Goal: Task Accomplishment & Management: Manage account settings

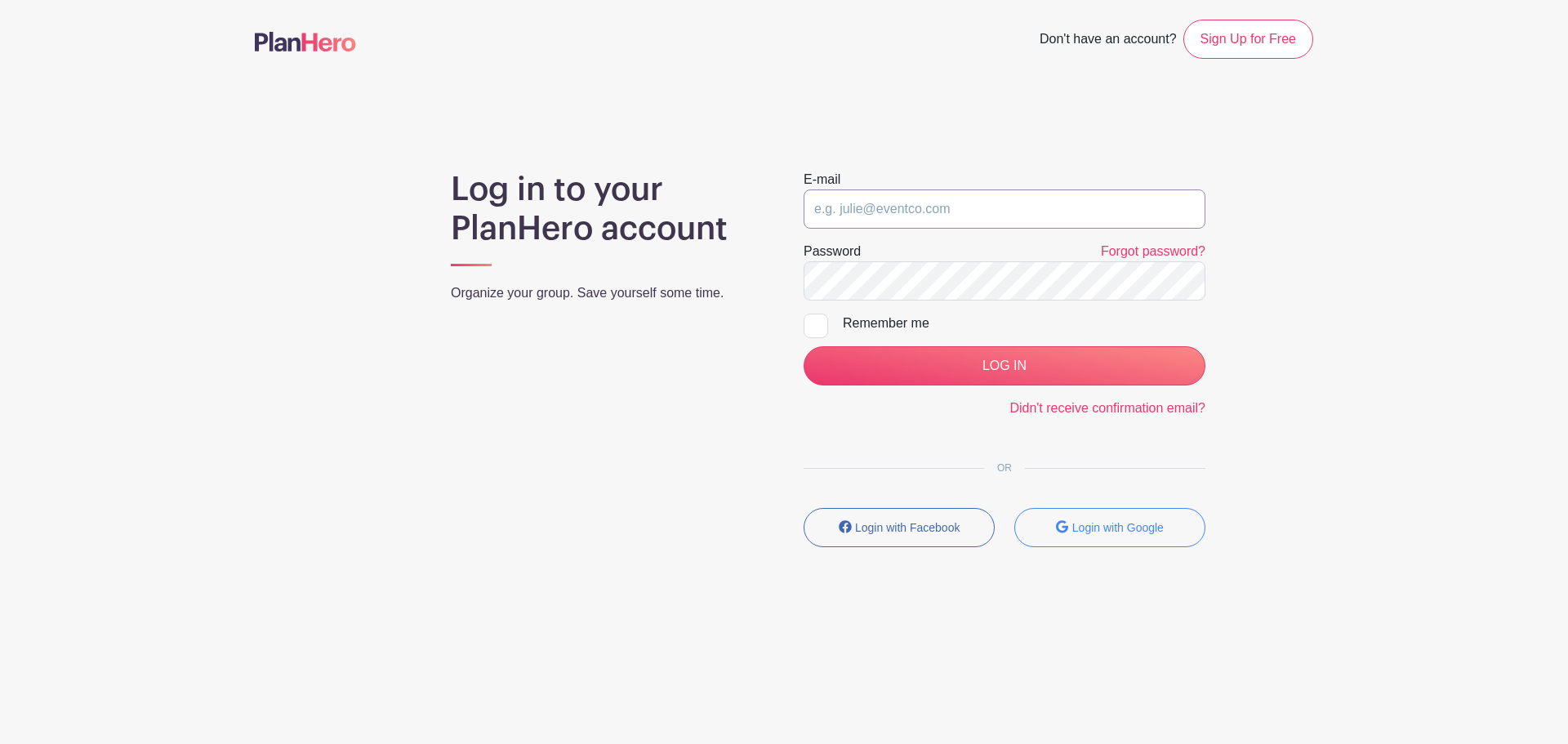
type input "[PERSON_NAME][EMAIL_ADDRESS][PERSON_NAME][DOMAIN_NAME]"
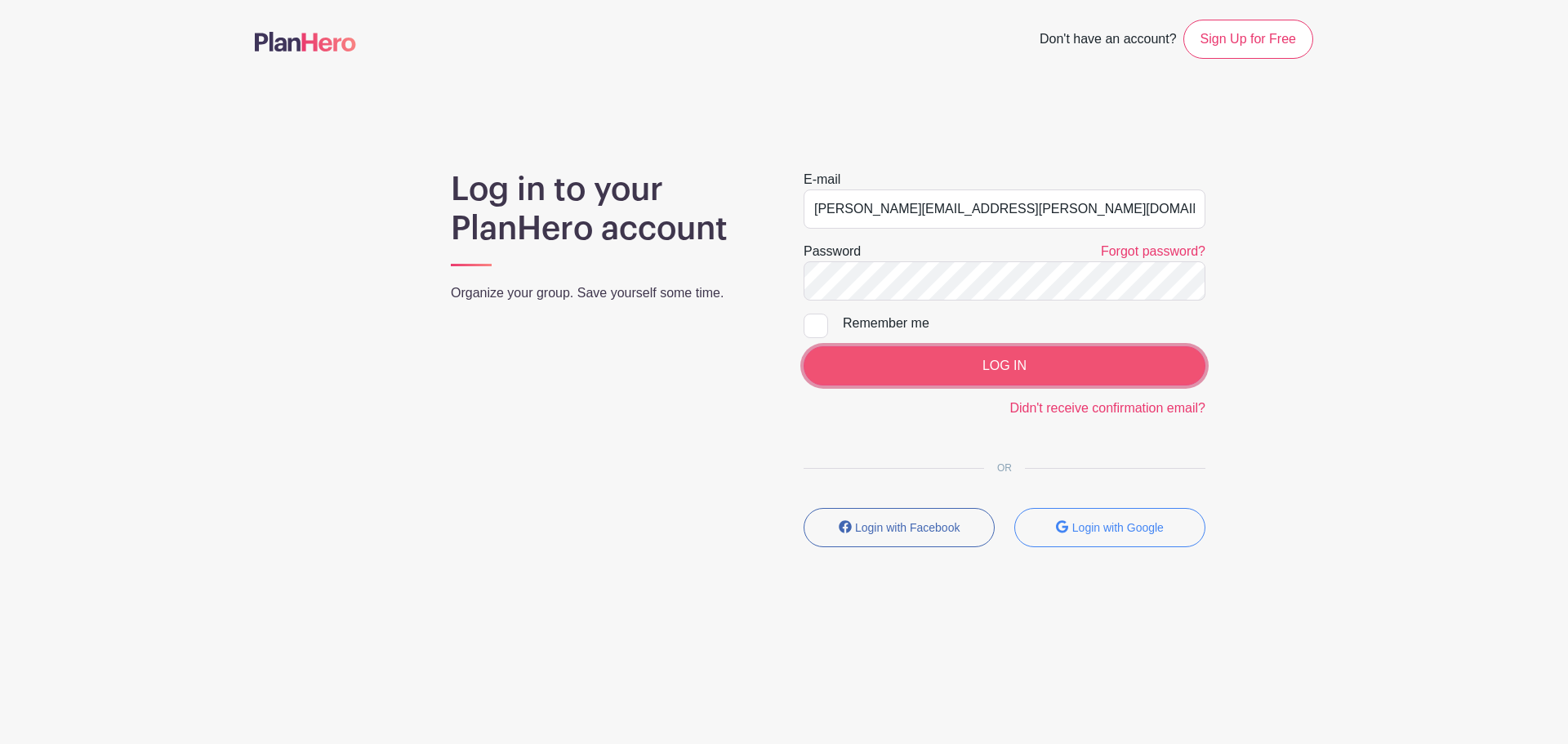
click at [990, 370] on input "LOG IN" at bounding box center [1004, 366] width 402 height 40
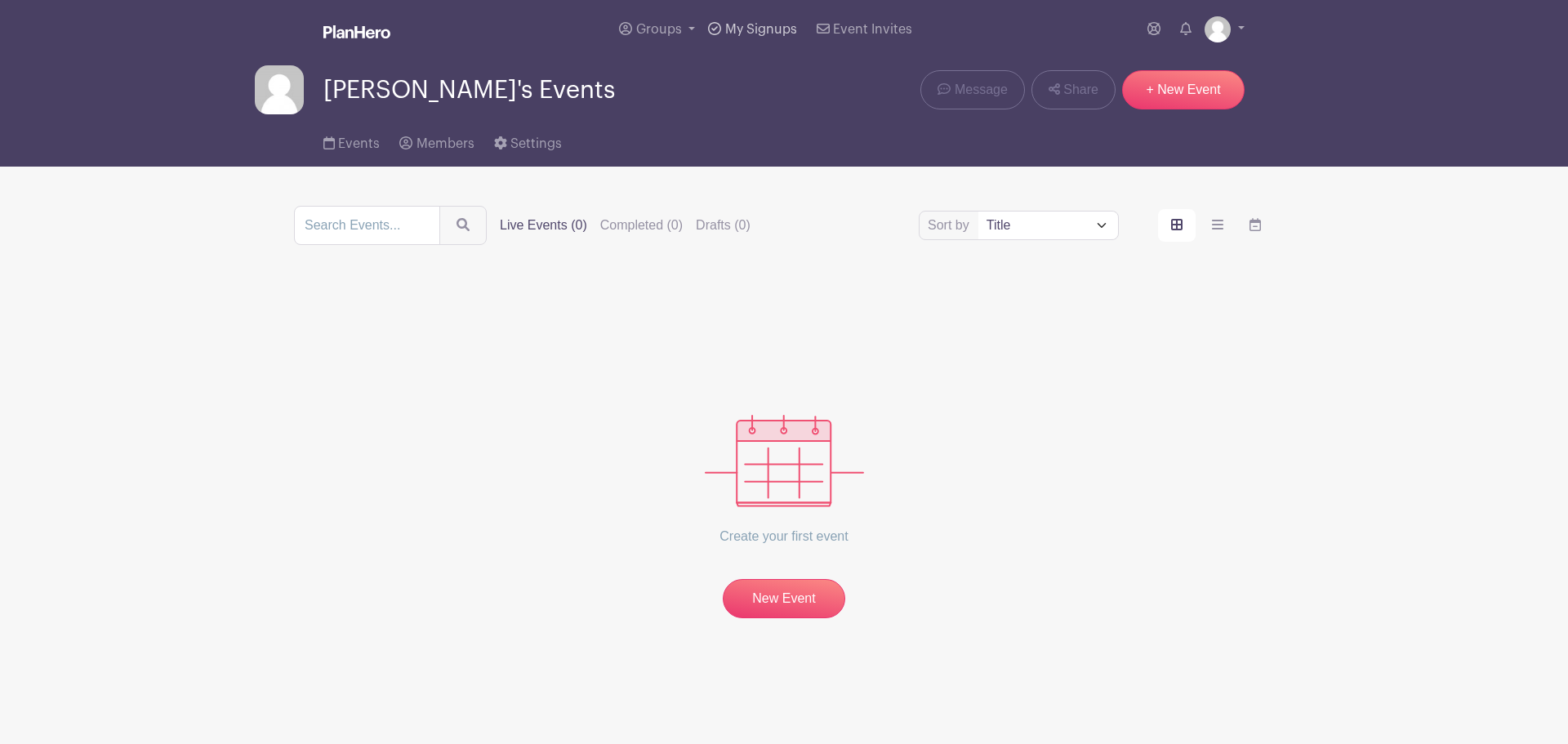
click at [773, 34] on span "My Signups" at bounding box center [761, 29] width 72 height 13
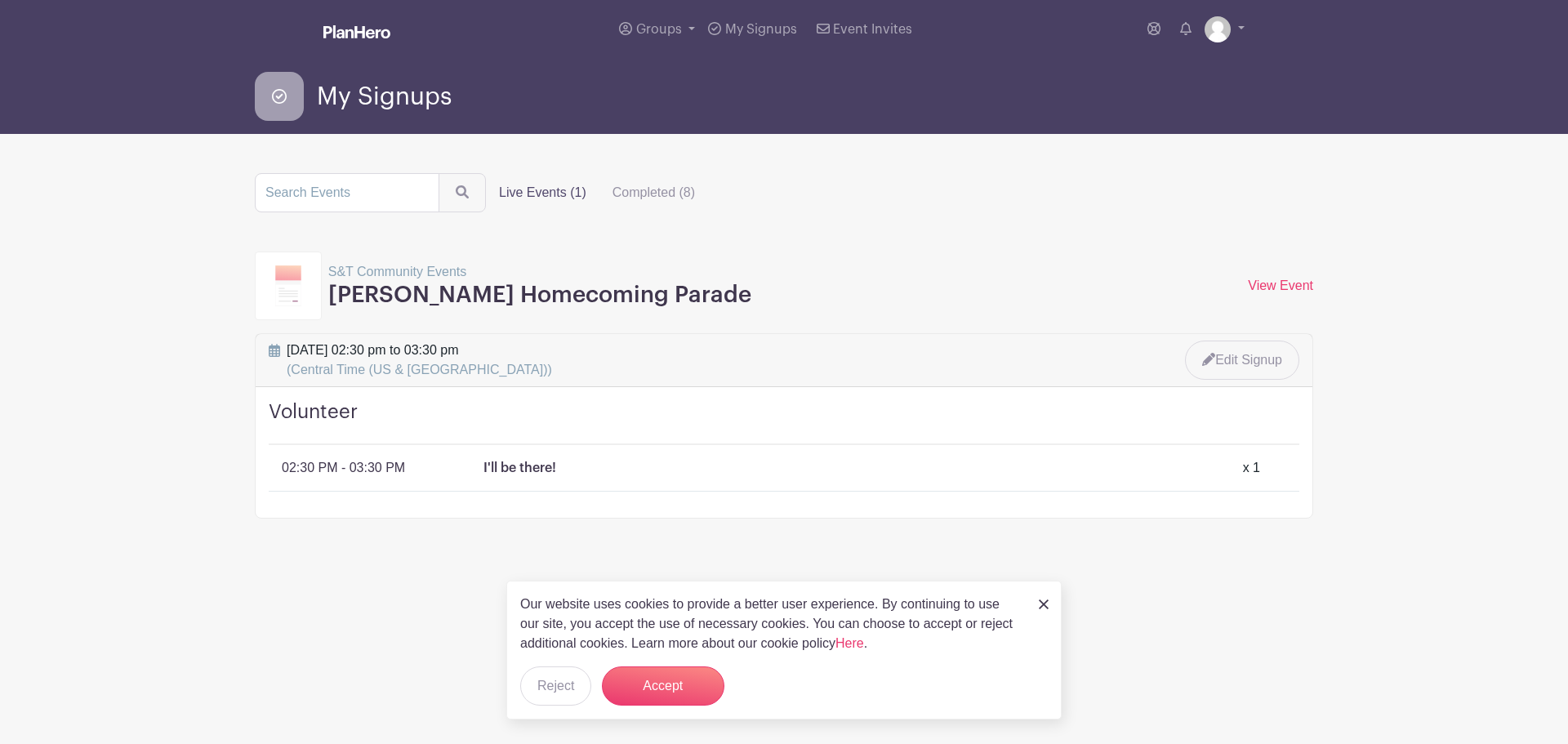
click at [1046, 600] on img at bounding box center [1043, 605] width 10 height 10
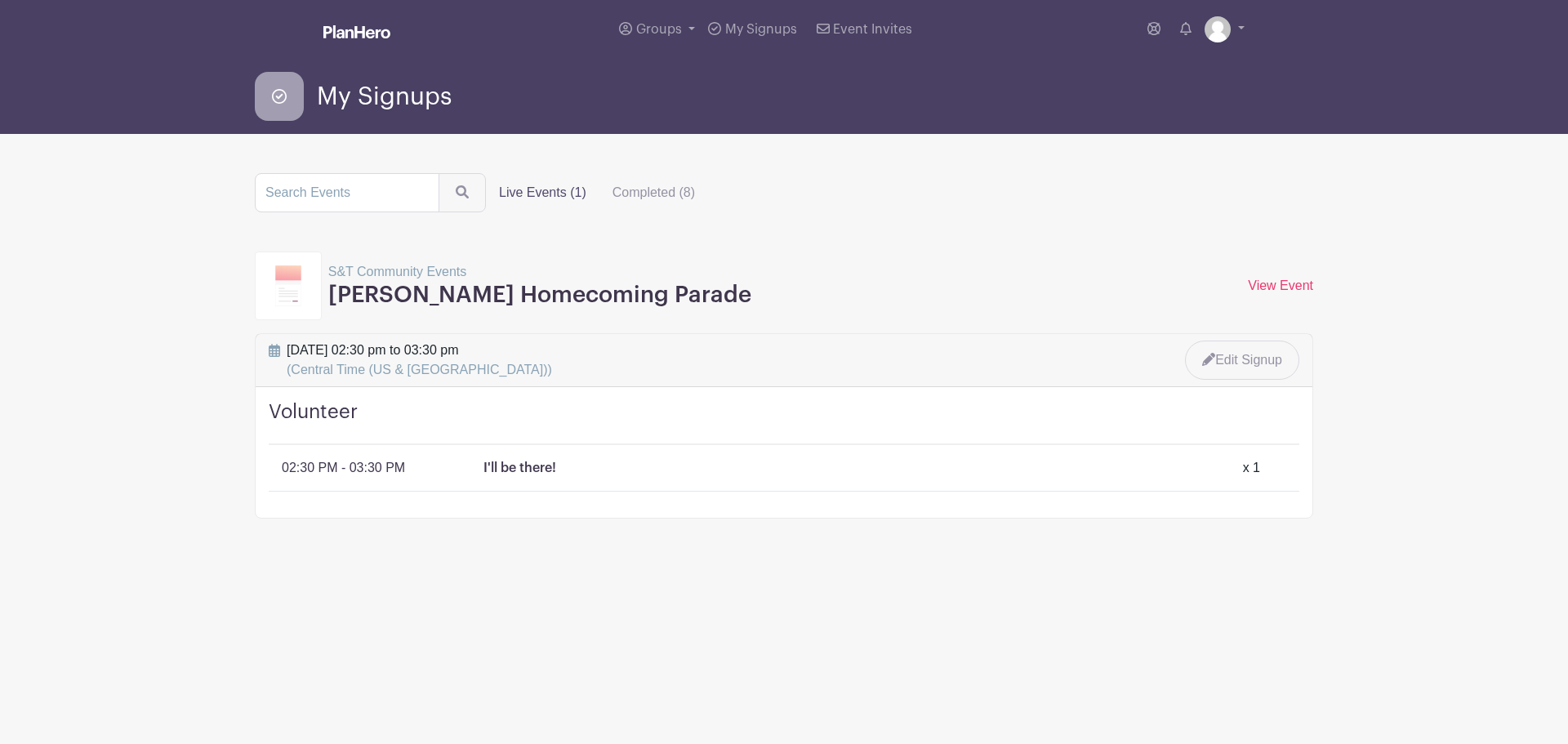
click at [770, 73] on div "My Signups" at bounding box center [784, 97] width 1058 height 49
click at [696, 29] on link "Groups" at bounding box center [657, 29] width 89 height 58
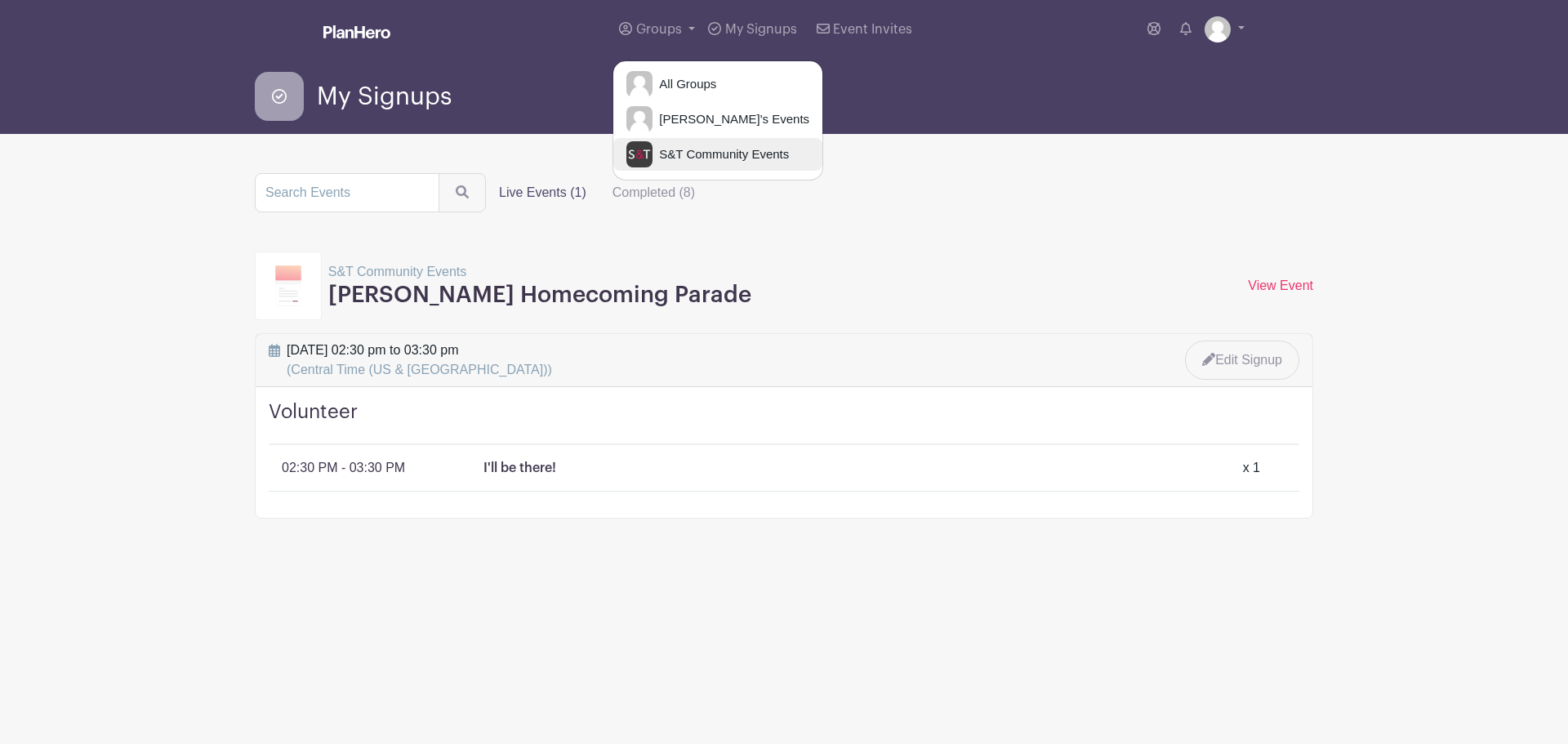
click at [684, 169] on link "S&T Community Events" at bounding box center [718, 154] width 209 height 33
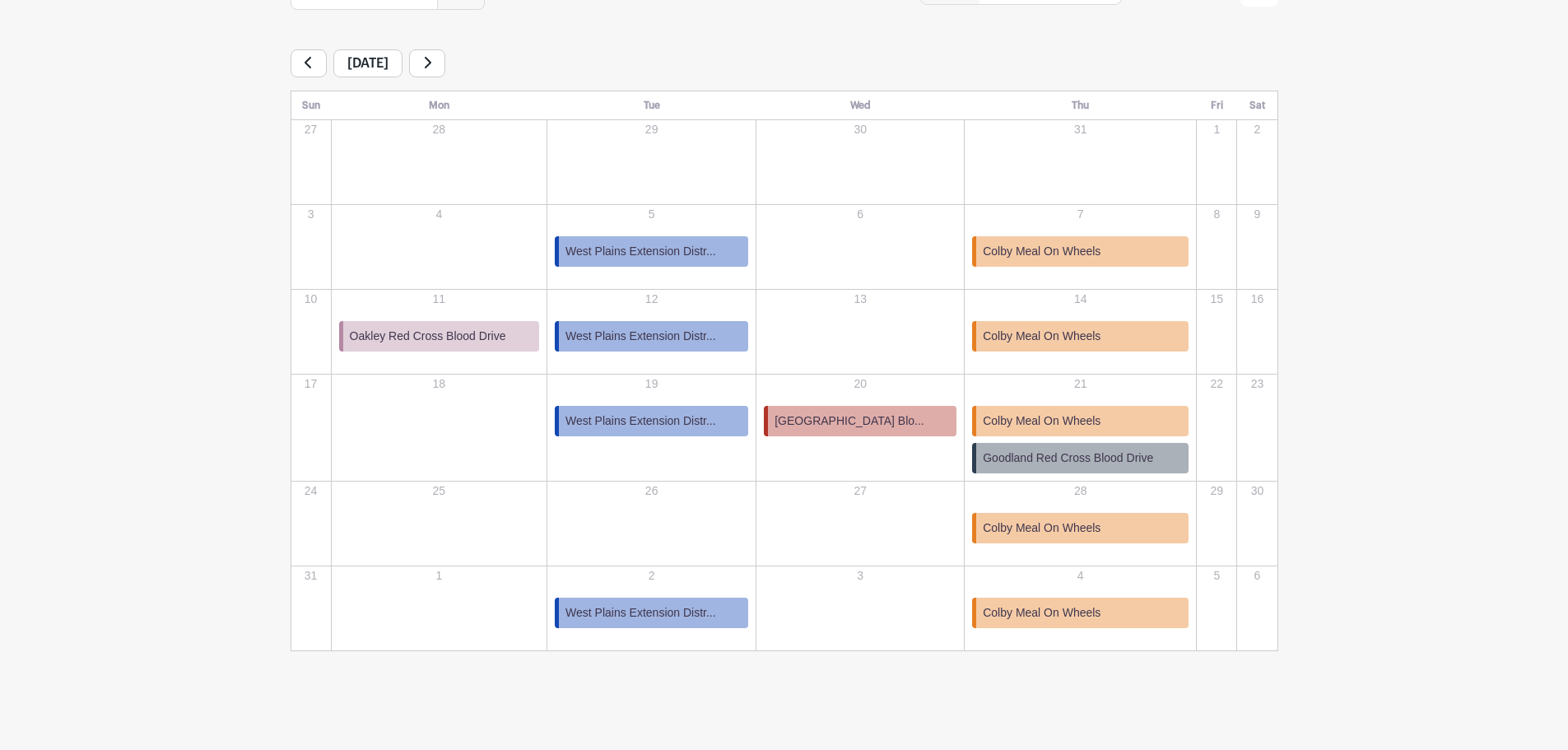
scroll to position [241, 0]
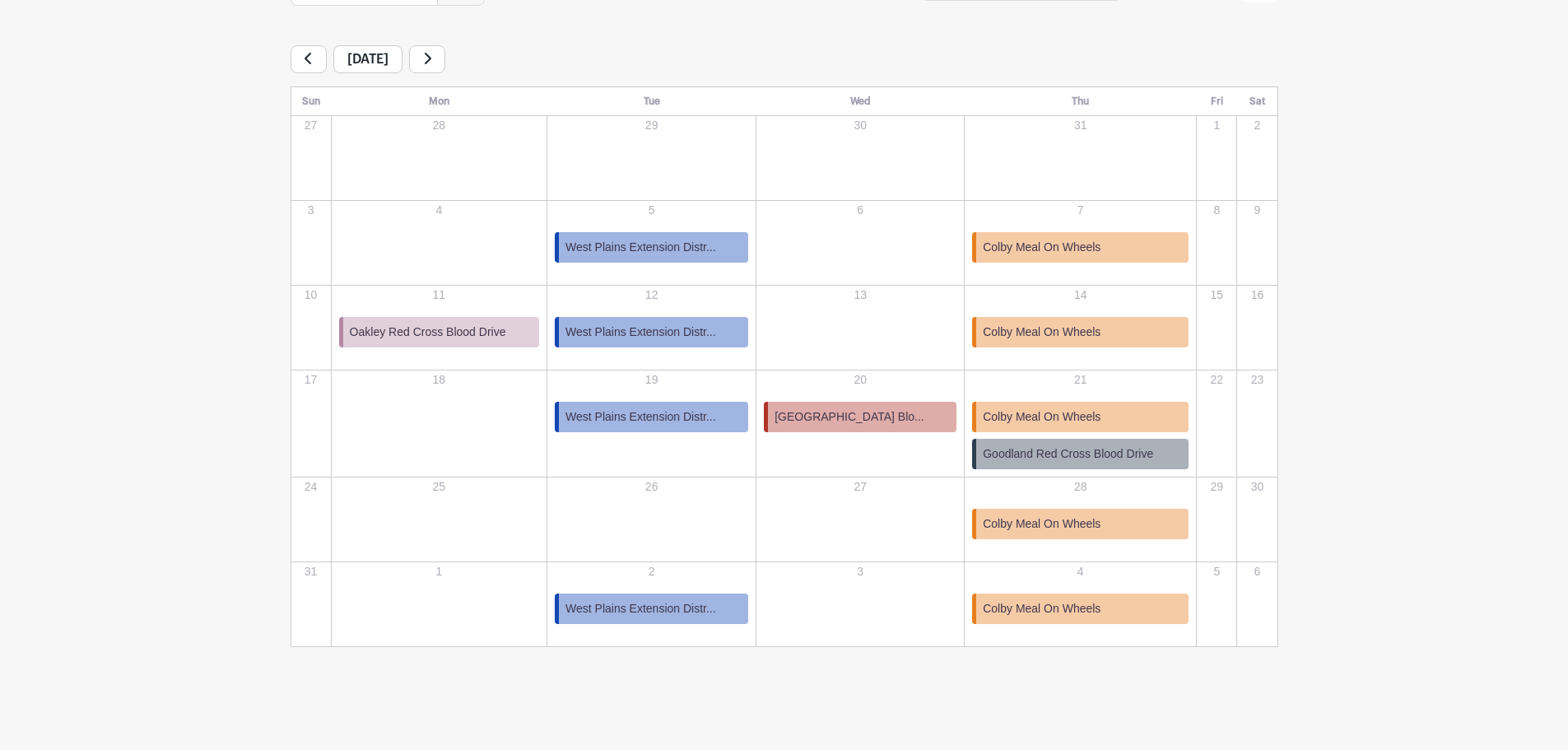
click at [431, 59] on icon at bounding box center [427, 58] width 8 height 13
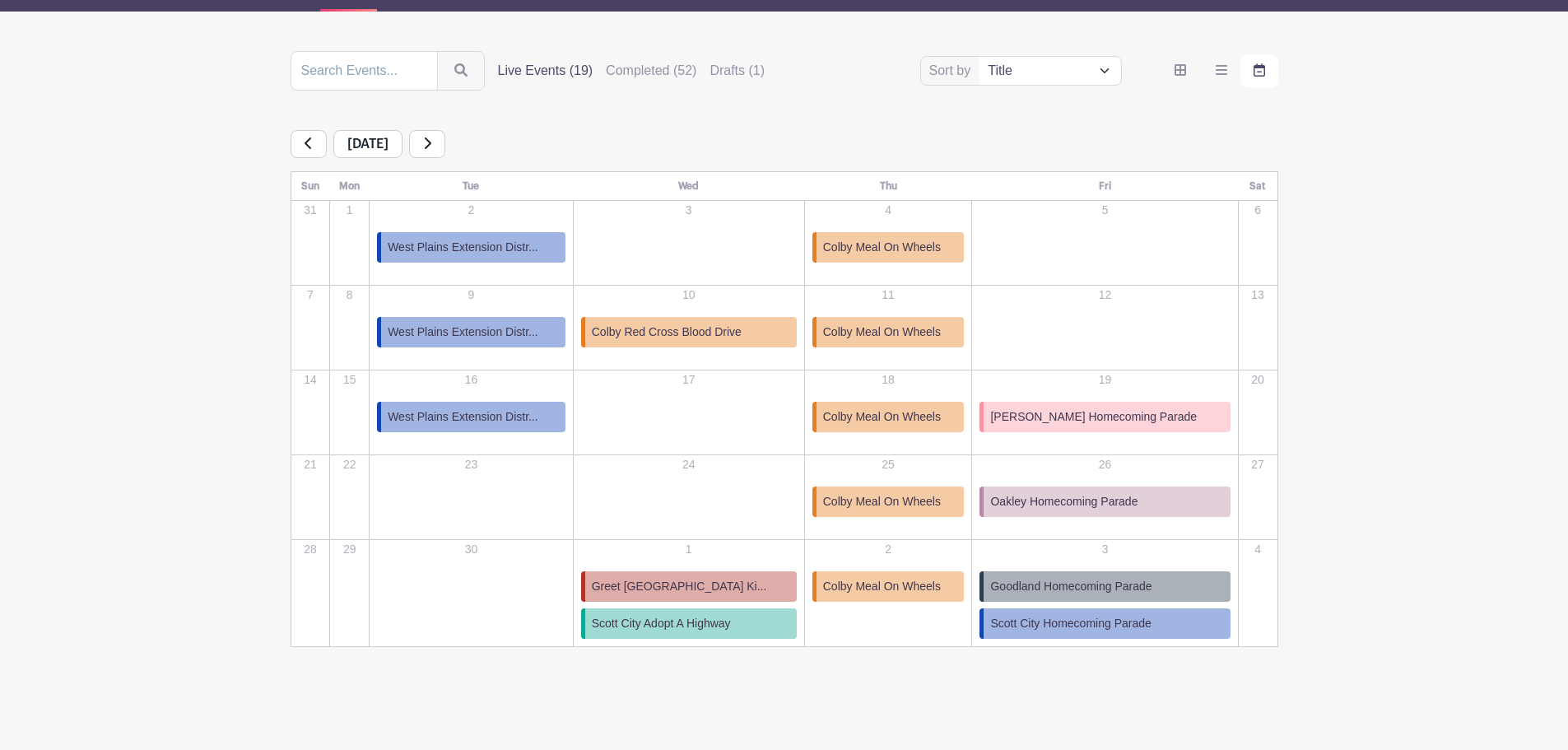
click at [445, 144] on link at bounding box center [427, 144] width 36 height 28
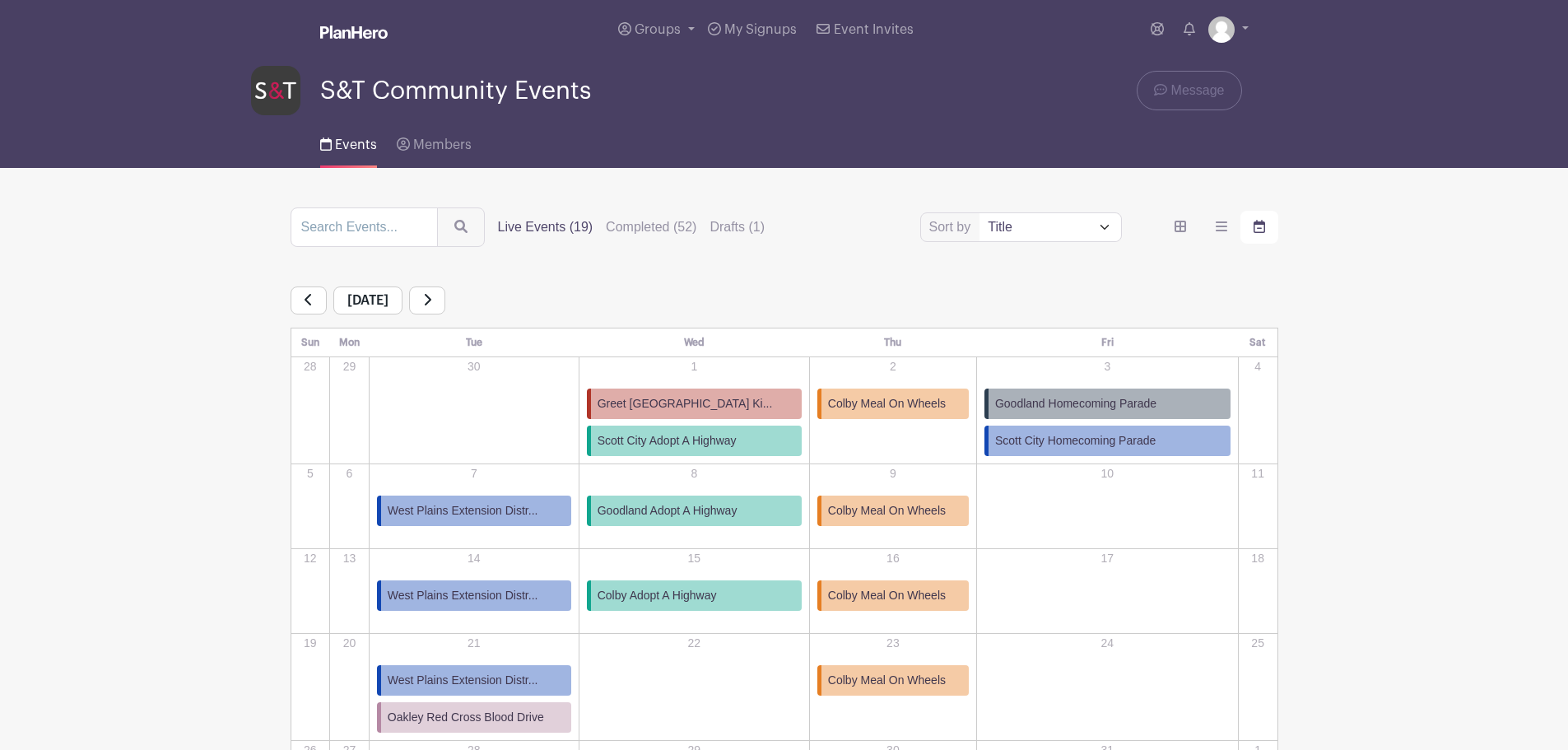
click at [431, 294] on icon at bounding box center [427, 299] width 8 height 13
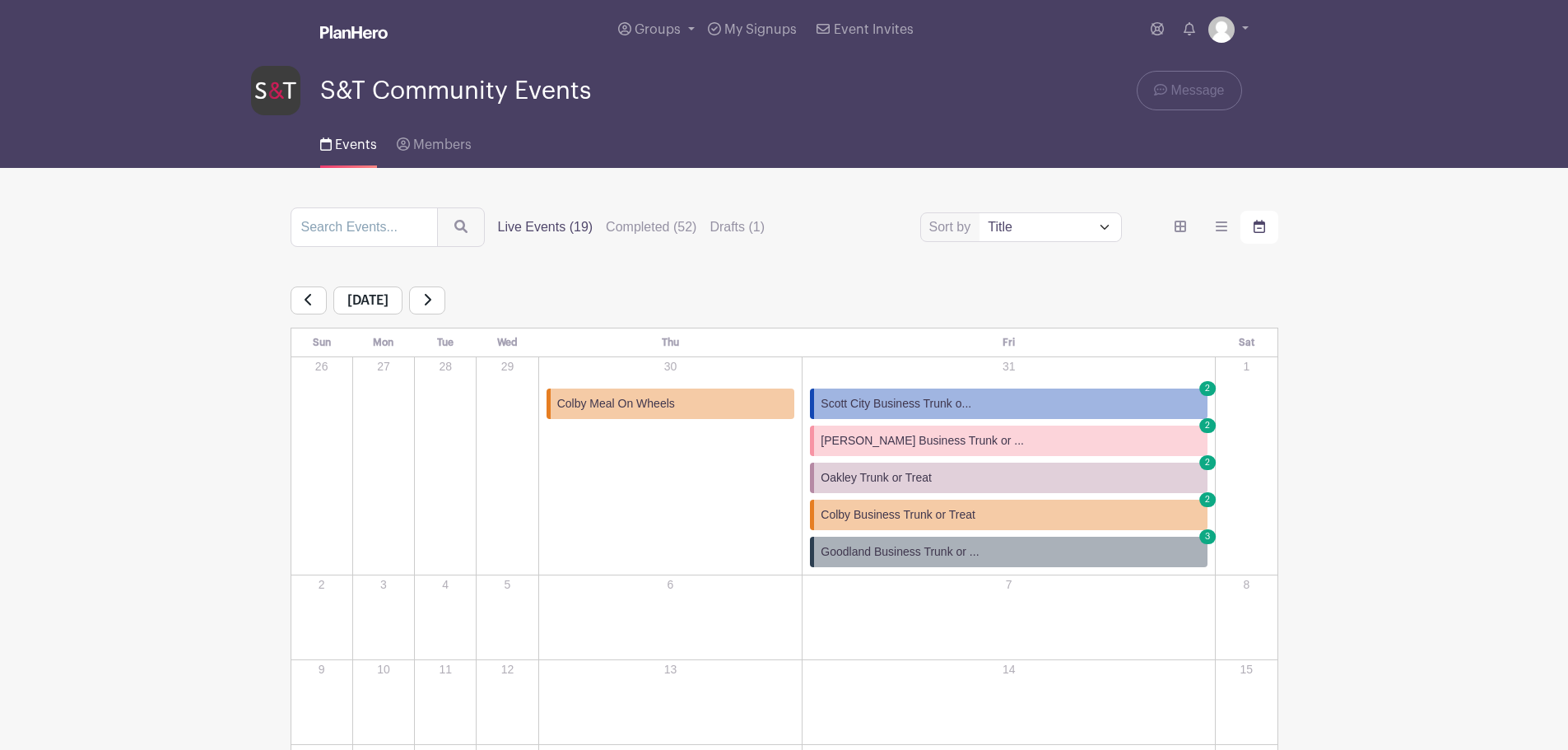
click at [445, 294] on link at bounding box center [427, 301] width 36 height 28
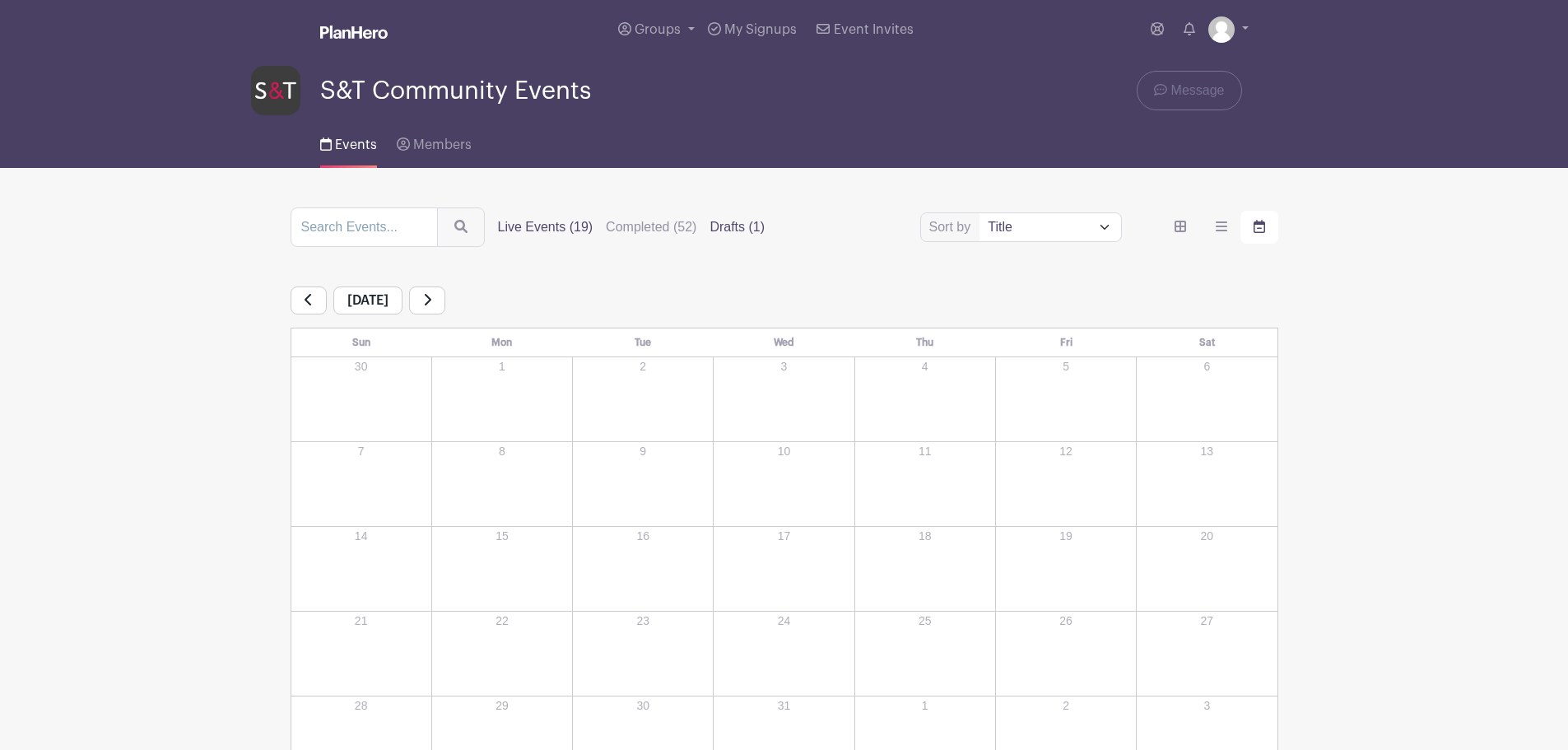
click at [725, 229] on label "Drafts (1)" at bounding box center [736, 227] width 55 height 20
click at [0, 0] on input "Drafts (1)" at bounding box center [0, 0] width 0 height 0
click at [728, 223] on label "Drafts (1)" at bounding box center [736, 227] width 55 height 20
click at [0, 0] on input "Drafts (1)" at bounding box center [0, 0] width 0 height 0
click at [300, 301] on link at bounding box center [309, 301] width 36 height 28
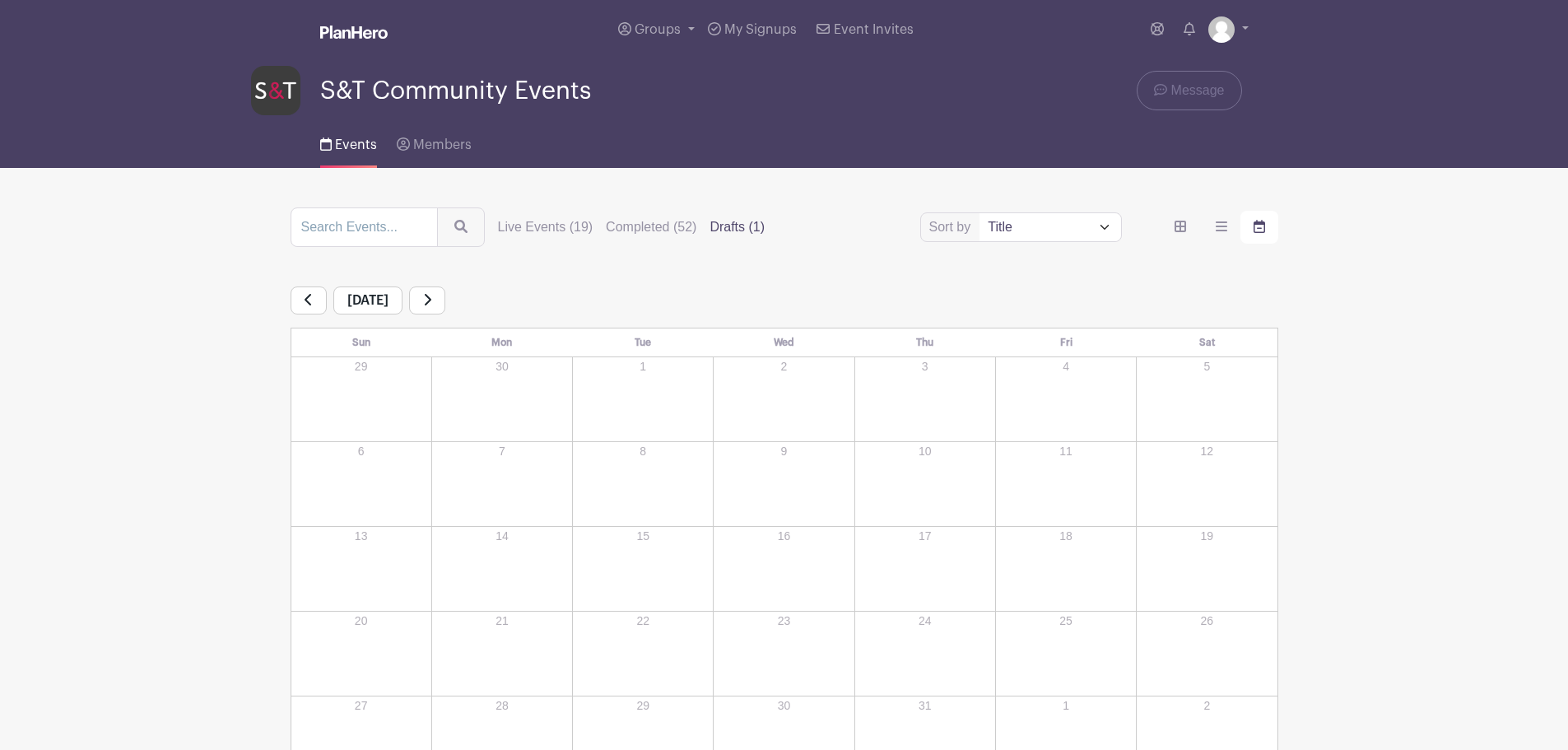
click at [726, 218] on label "Drafts (1)" at bounding box center [736, 227] width 55 height 20
click at [0, 0] on input "Drafts (1)" at bounding box center [0, 0] width 0 height 0
drag, startPoint x: 726, startPoint y: 226, endPoint x: 727, endPoint y: 201, distance: 25.0
click at [727, 201] on main "Groups All Groups Aimee's Events S&T Community Events My Signups Event Invites …" at bounding box center [784, 441] width 1568 height 883
click at [729, 224] on label "Drafts (1)" at bounding box center [736, 227] width 55 height 20
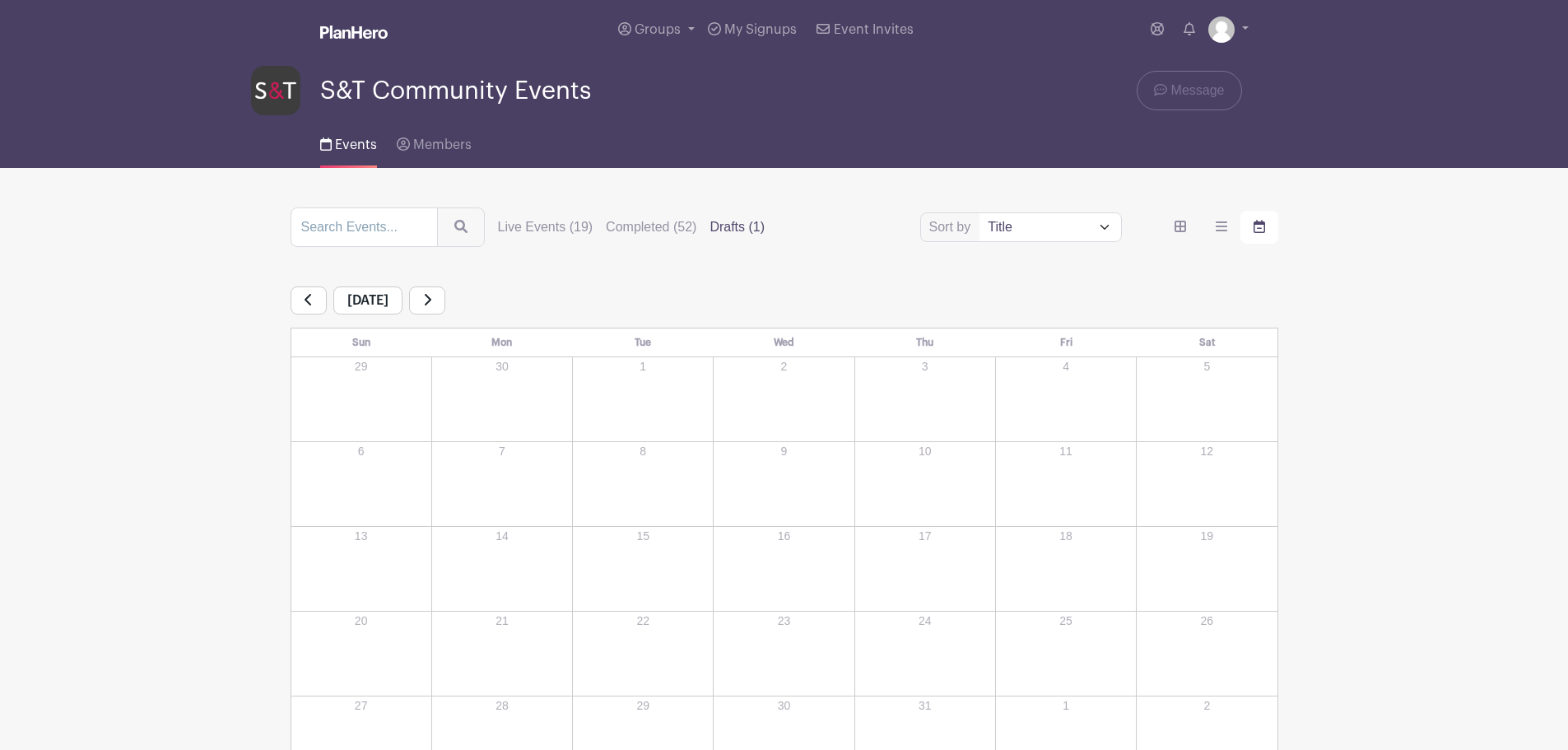
click at [0, 0] on input "Drafts (1)" at bounding box center [0, 0] width 0 height 0
click at [789, 28] on span "My Signups" at bounding box center [760, 29] width 73 height 13
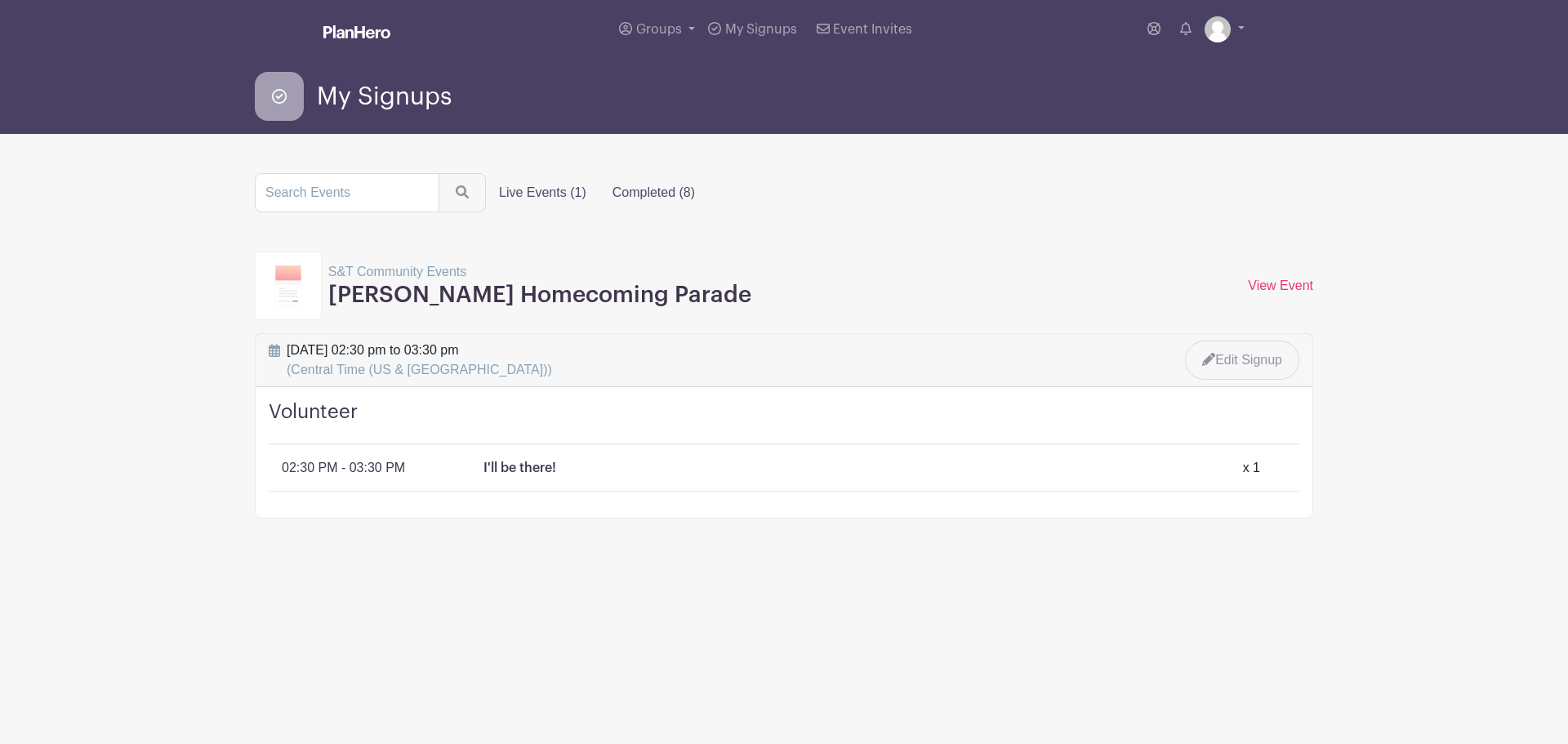
click at [628, 196] on label "Completed (8)" at bounding box center [654, 192] width 109 height 33
click at [0, 0] on input "Completed (8)" at bounding box center [0, 0] width 0 height 0
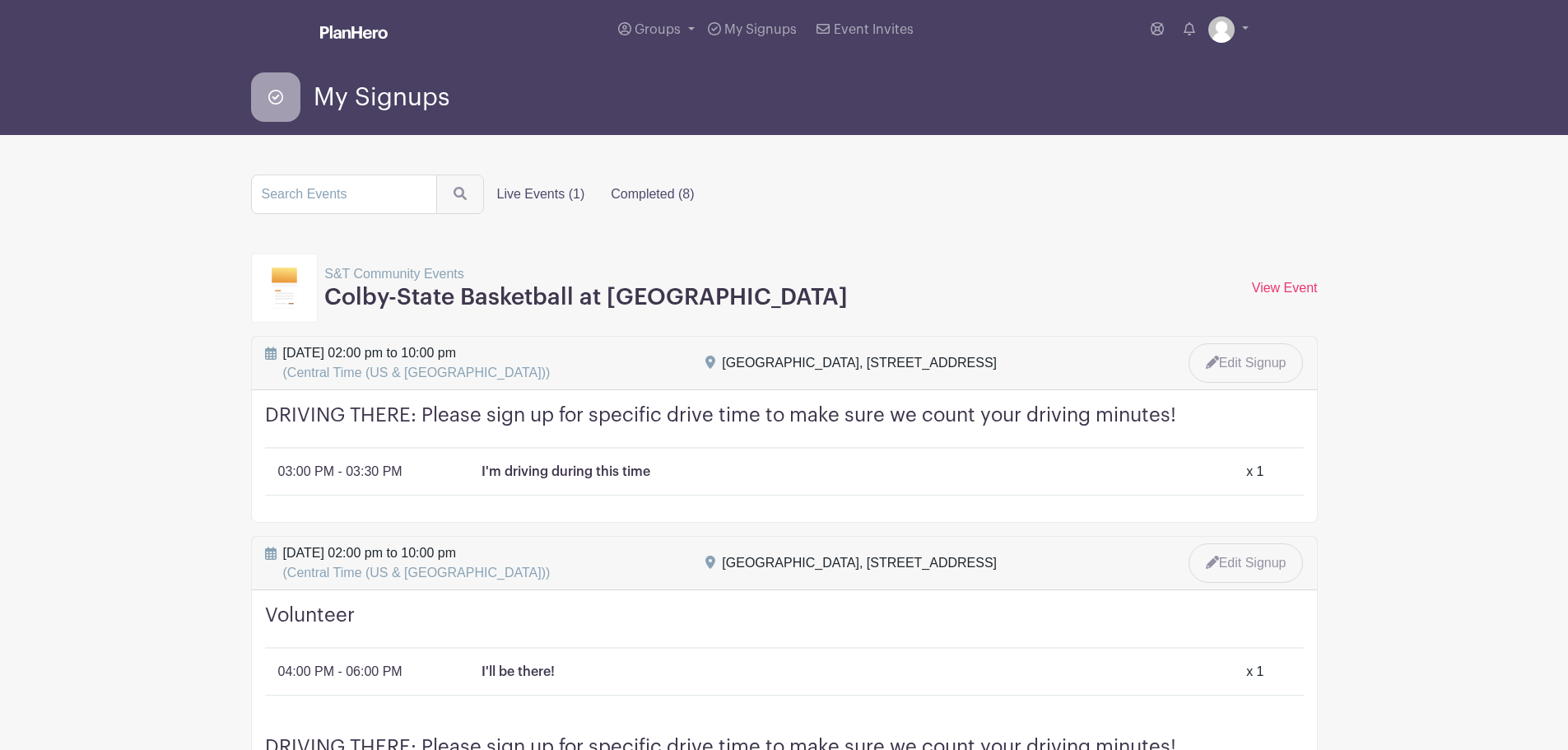
click at [545, 186] on label "Live Events (1)" at bounding box center [541, 193] width 115 height 33
click at [0, 0] on input "Live Events (1)" at bounding box center [0, 0] width 0 height 0
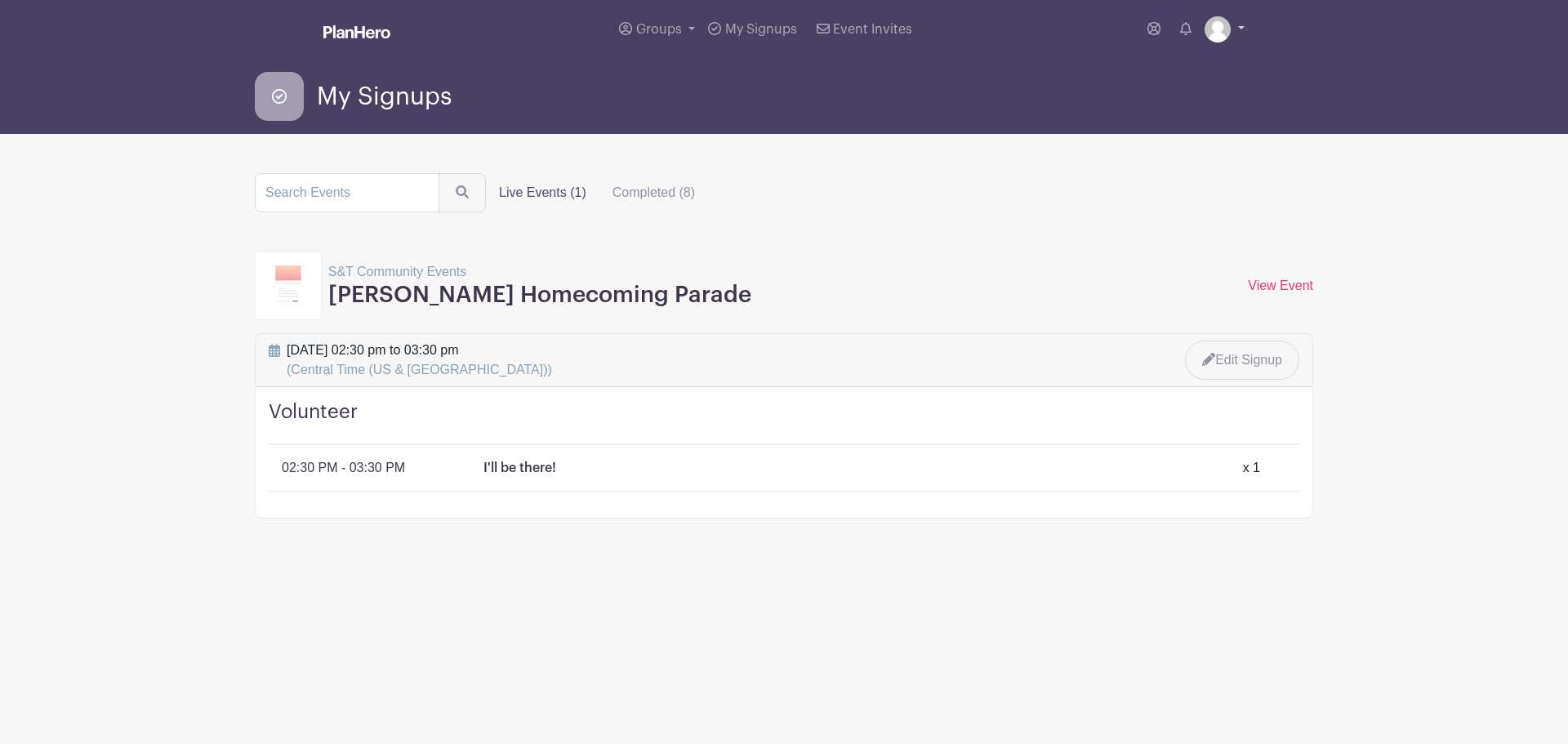
click at [1231, 21] on link at bounding box center [1224, 30] width 40 height 26
click at [1180, 132] on link "Logout" at bounding box center [1179, 133] width 129 height 26
